Goal: Check status: Check status

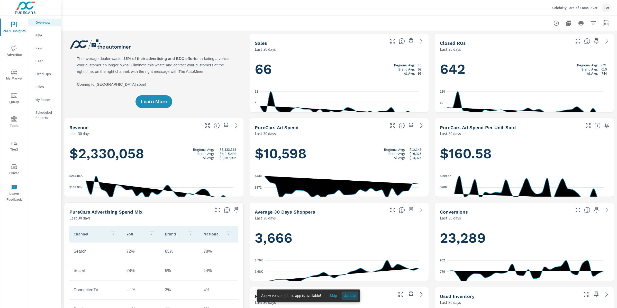
click at [355, 293] on span "Update" at bounding box center [349, 295] width 12 height 5
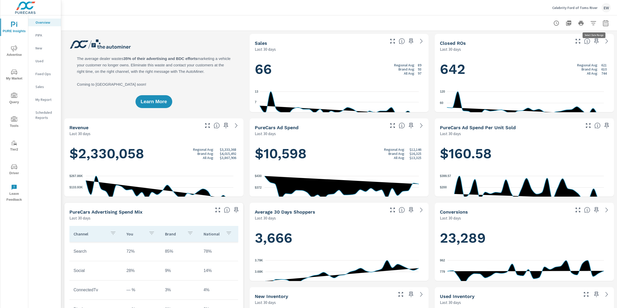
click at [603, 22] on icon "button" at bounding box center [606, 23] width 6 height 6
click at [561, 46] on select "Custom Yesterday Last week Last 7 days Last 14 days Last 30 days Last 45 days L…" at bounding box center [559, 45] width 51 height 10
click at [534, 40] on select "Custom Yesterday Last week Last 7 days Last 14 days Last 30 days Last 45 days L…" at bounding box center [559, 45] width 51 height 10
select select "Last 6 months"
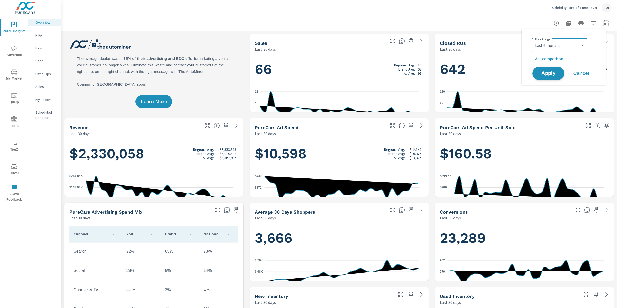
click at [545, 76] on span "Apply" at bounding box center [548, 73] width 21 height 5
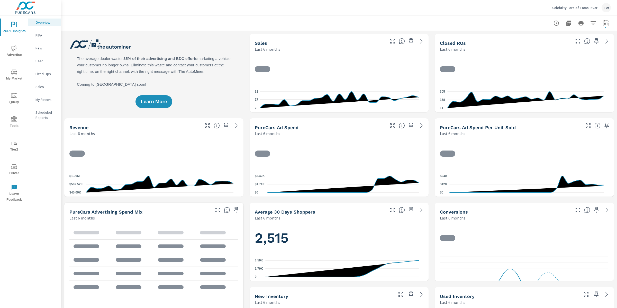
scroll to position [0, 0]
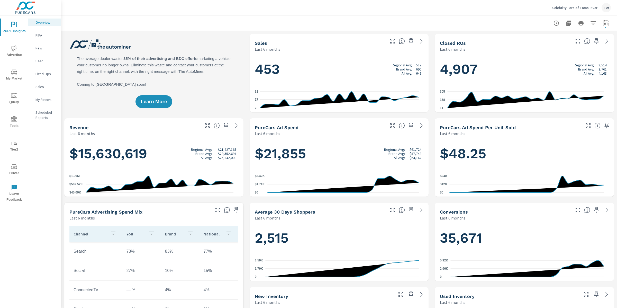
click at [12, 72] on icon "nav menu" at bounding box center [14, 72] width 6 height 6
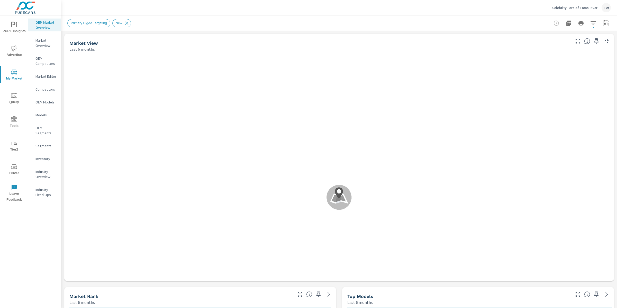
scroll to position [0, 0]
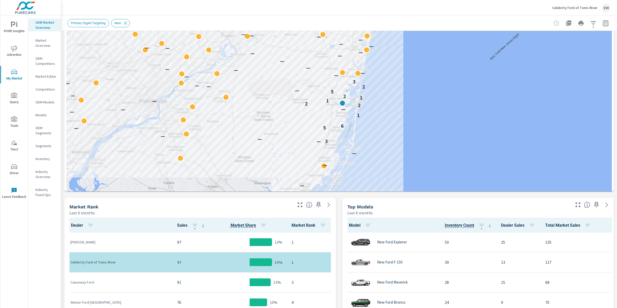
scroll to position [89, 0]
click at [603, 23] on icon "button" at bounding box center [606, 23] width 6 height 6
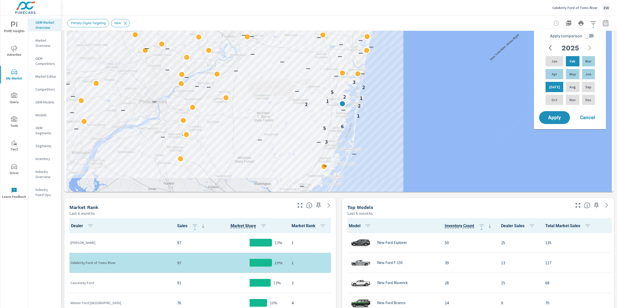
click at [591, 36] on input "Apply comparison" at bounding box center [586, 36] width 29 height 10
checkbox input "true"
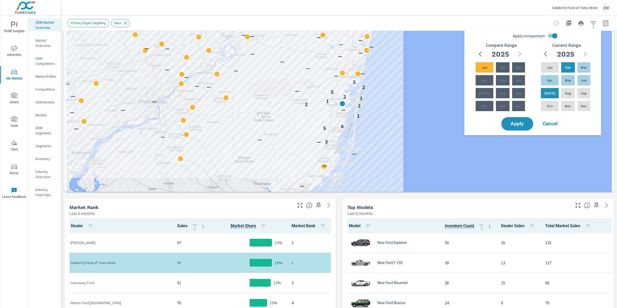
click at [513, 126] on span "Apply" at bounding box center [517, 123] width 21 height 5
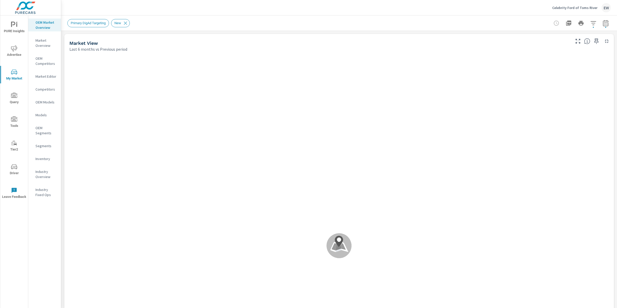
scroll to position [0, 0]
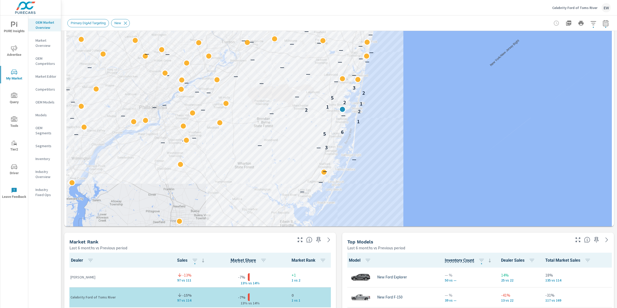
scroll to position [130, 0]
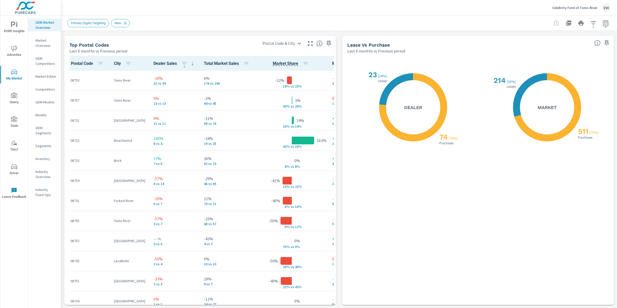
scroll to position [694, 0]
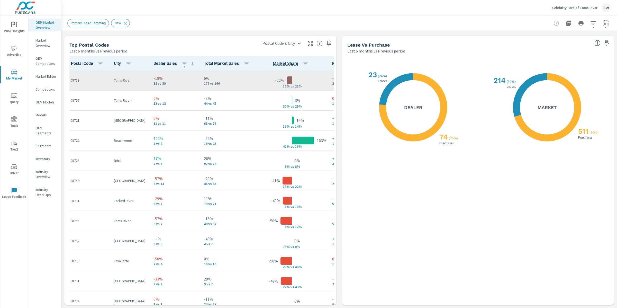
click at [121, 90] on td "Toms River" at bounding box center [130, 80] width 40 height 20
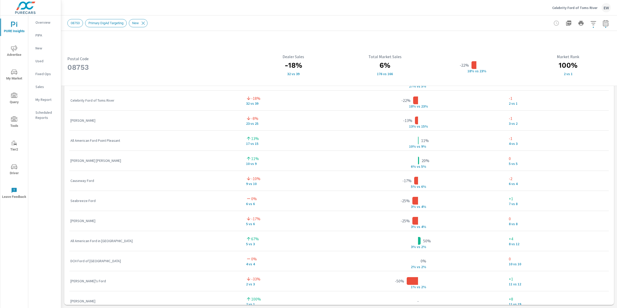
scroll to position [0, 0]
click at [577, 7] on p "Celebrity Ford of Toms River" at bounding box center [574, 7] width 45 height 5
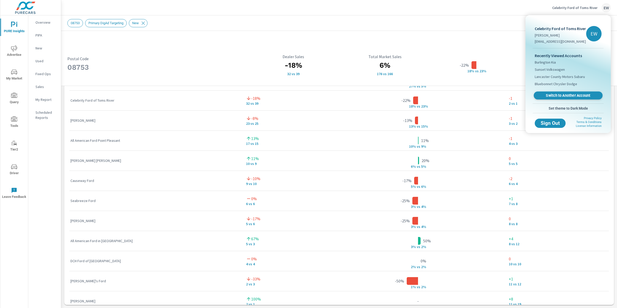
click at [553, 98] on span "Switch to Another Account" at bounding box center [568, 95] width 63 height 5
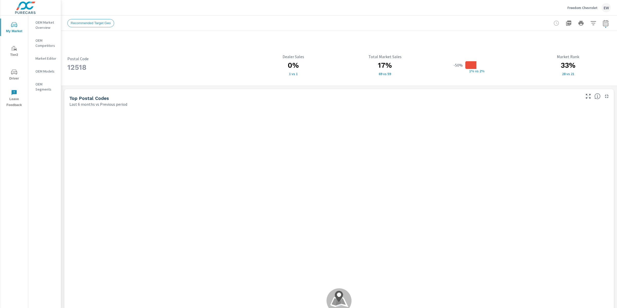
scroll to position [0, 0]
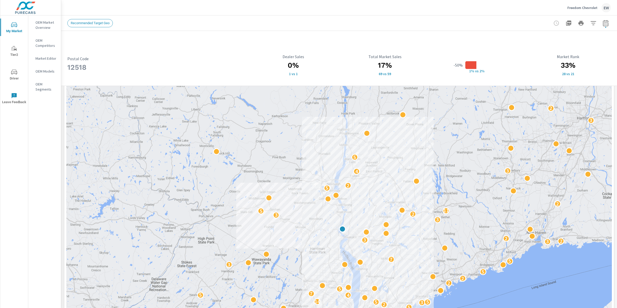
scroll to position [17, 0]
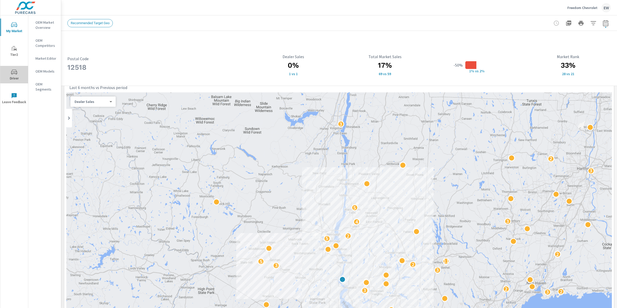
click at [14, 72] on icon "nav menu" at bounding box center [14, 72] width 6 height 6
click at [15, 71] on icon "nav menu" at bounding box center [14, 72] width 6 height 6
click at [188, 1] on div "Freedom Chevrolet EW" at bounding box center [338, 7] width 543 height 15
click at [14, 51] on icon "nav menu" at bounding box center [14, 48] width 6 height 6
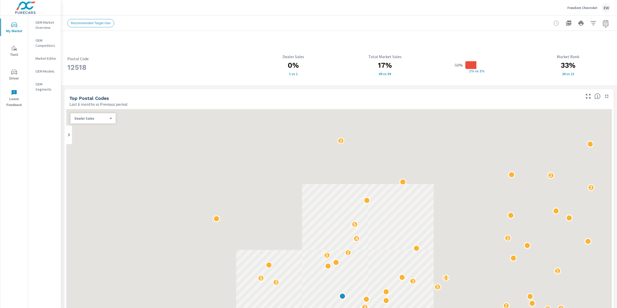
scroll to position [0, 0]
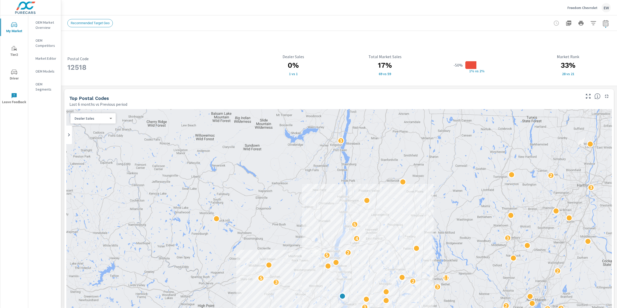
click at [10, 76] on span "Driver" at bounding box center [14, 75] width 25 height 13
click at [16, 75] on span "Driver" at bounding box center [14, 75] width 25 height 13
click at [15, 31] on span "My Market" at bounding box center [14, 28] width 25 height 13
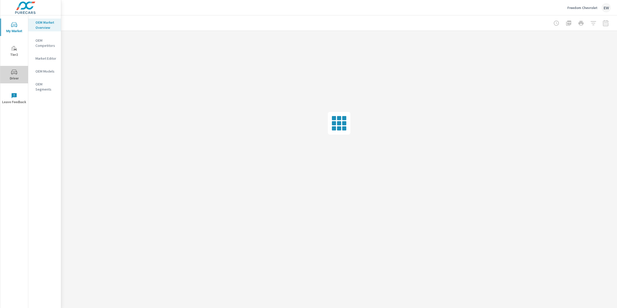
click at [14, 81] on span "Driver" at bounding box center [14, 75] width 25 height 13
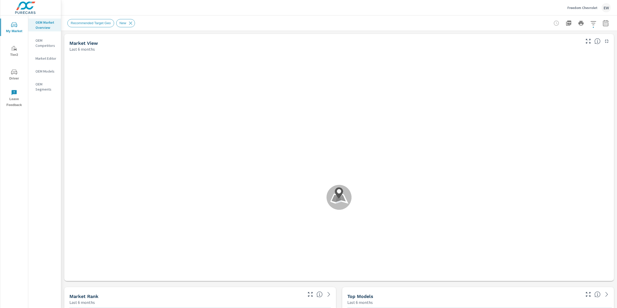
scroll to position [0, 0]
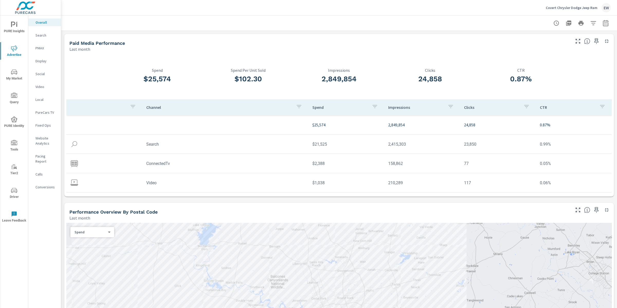
click at [604, 23] on icon "button" at bounding box center [605, 24] width 3 height 2
click at [556, 47] on select "Custom [DATE] Last week Last 7 days Last 14 days Last 30 days Last 45 days Last…" at bounding box center [559, 45] width 51 height 10
click at [534, 40] on select "Custom [DATE] Last week Last 7 days Last 14 days Last 30 days Last 45 days Last…" at bounding box center [559, 45] width 51 height 10
select select "Last 30 days"
click at [545, 76] on span "Apply" at bounding box center [548, 73] width 21 height 5
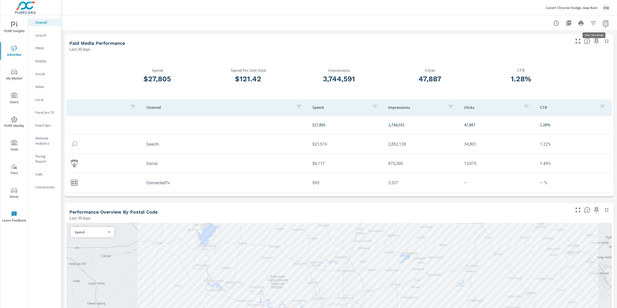
click at [603, 22] on icon "button" at bounding box center [606, 23] width 6 height 6
select select "Last 30 days"
click at [38, 76] on p "Social" at bounding box center [45, 73] width 21 height 5
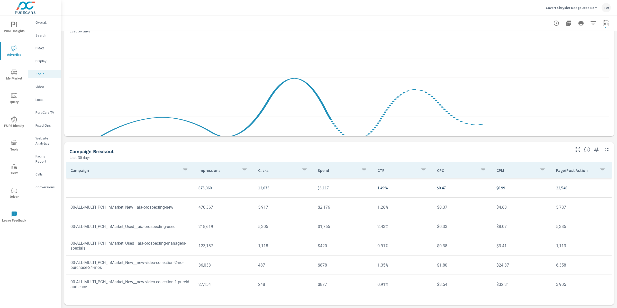
scroll to position [144, 0]
